Goal: Transaction & Acquisition: Purchase product/service

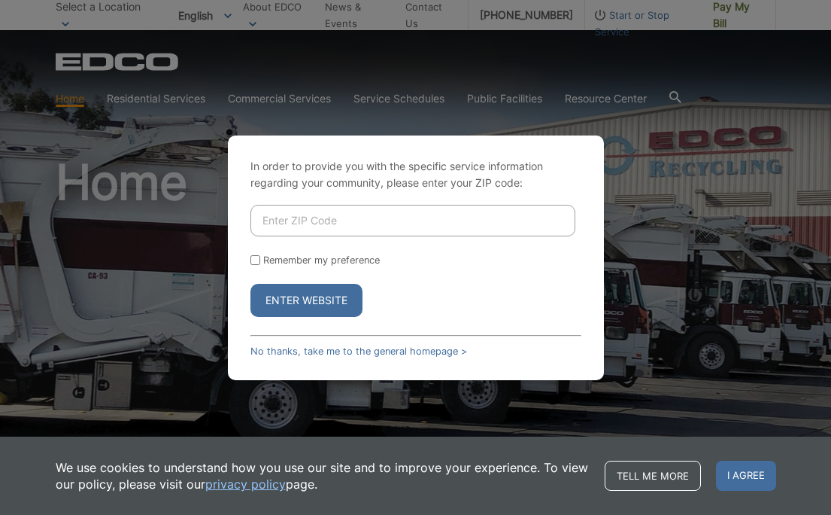
click at [403, 218] on input "Enter ZIP Code" at bounding box center [413, 221] width 325 height 32
type input "92083"
click at [318, 303] on button "Enter Website" at bounding box center [307, 300] width 112 height 33
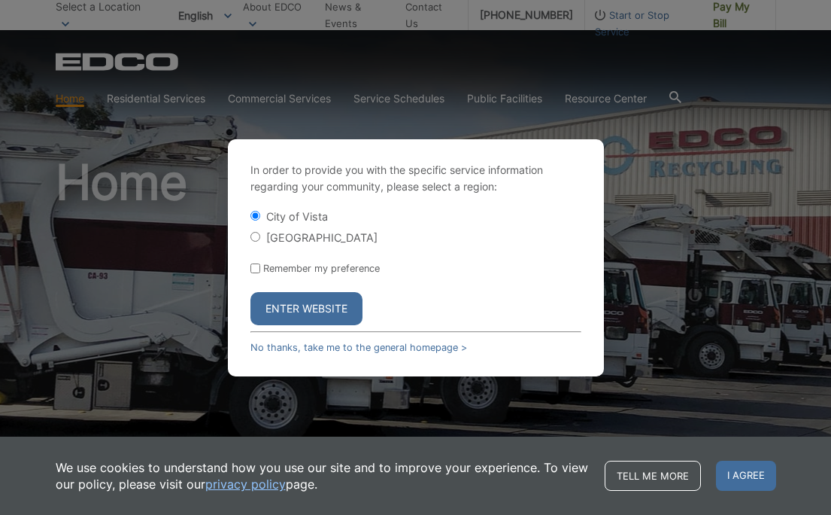
click at [292, 315] on button "Enter Website" at bounding box center [307, 308] width 112 height 33
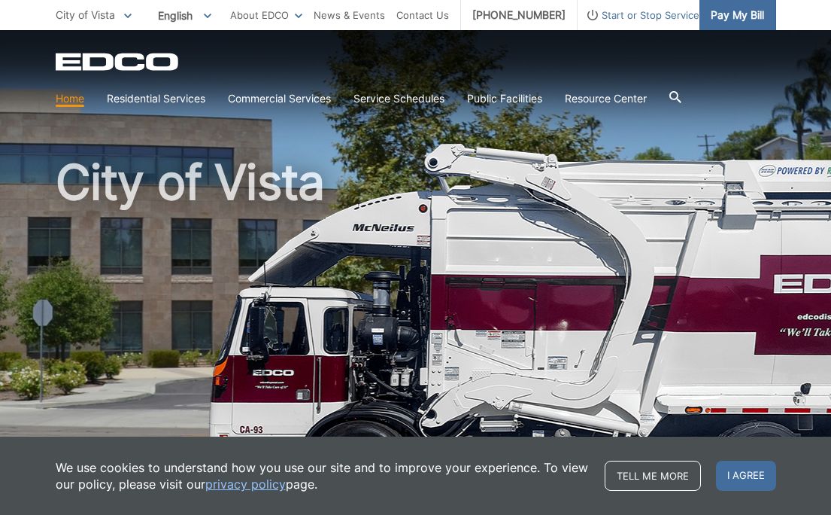
click at [718, 19] on span "Pay My Bill" at bounding box center [737, 15] width 53 height 17
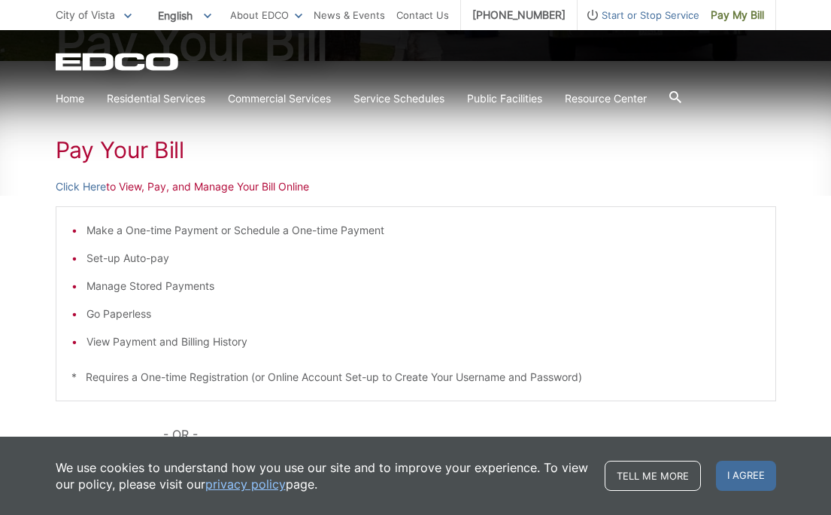
scroll to position [251, 0]
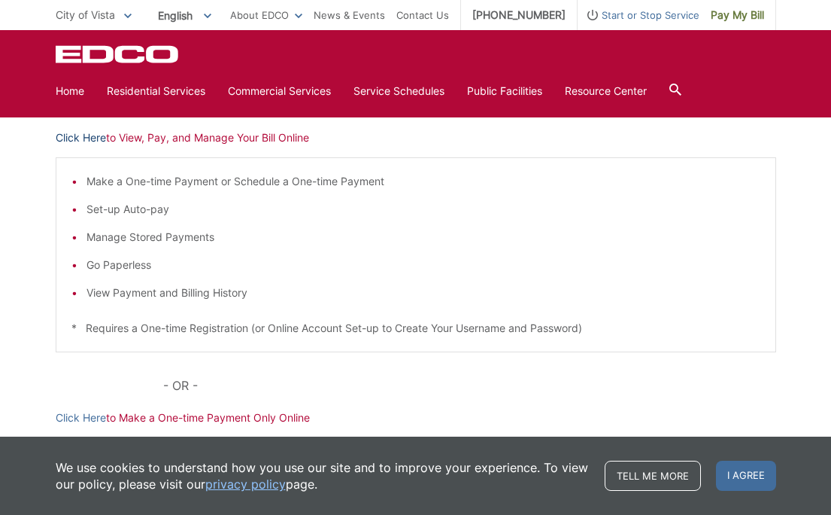
click at [81, 135] on link "Click Here" at bounding box center [81, 137] width 50 height 17
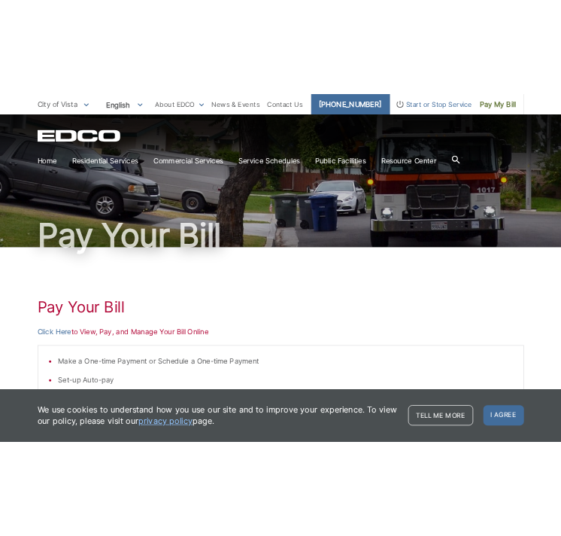
scroll to position [35, 0]
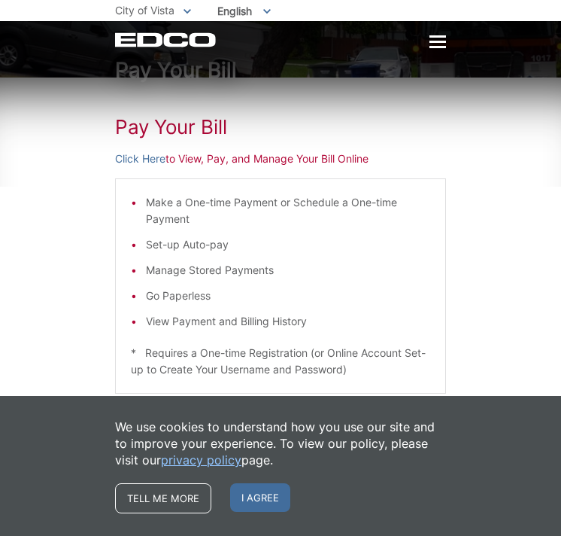
click at [209, 238] on li "Set-up Auto-pay" at bounding box center [288, 244] width 284 height 17
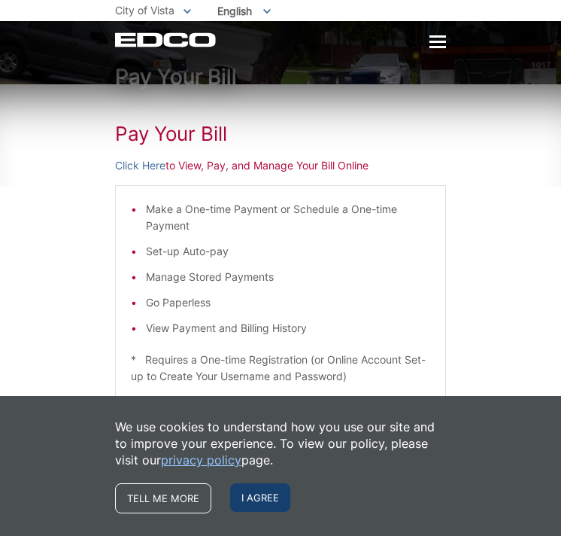
scroll to position [28, 0]
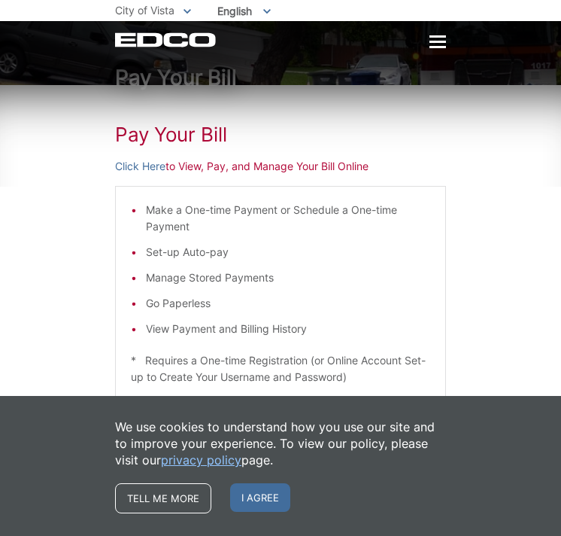
click at [256, 498] on span "I agree" at bounding box center [260, 497] width 60 height 29
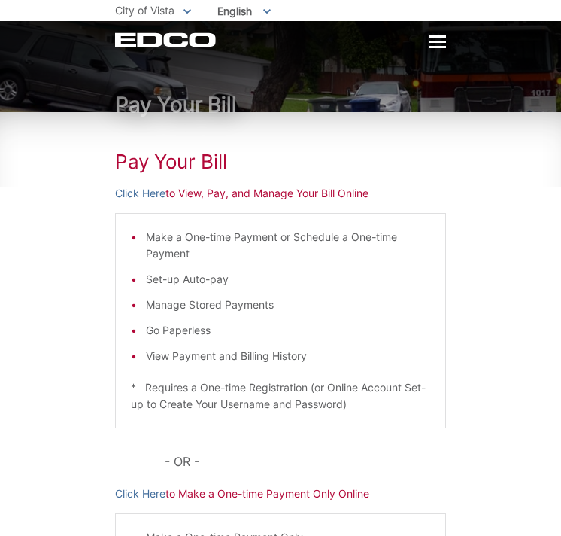
scroll to position [3, 0]
